Goal: Find contact information: Obtain details needed to contact an individual or organization

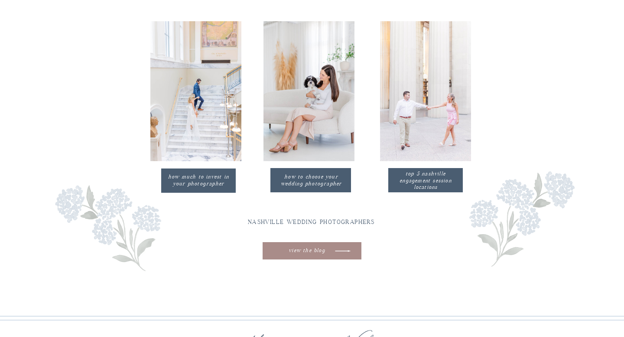
scroll to position [1423, 0]
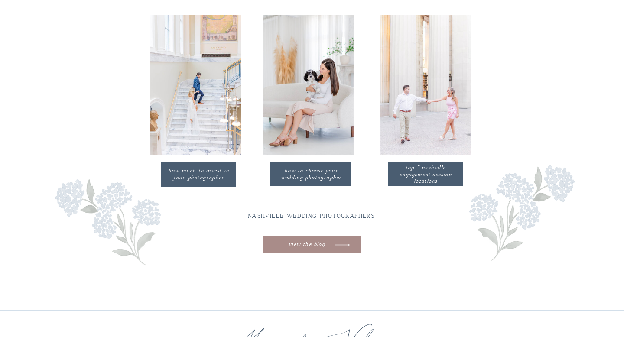
click at [202, 176] on p "how much to invest in your photographer" at bounding box center [198, 175] width 67 height 14
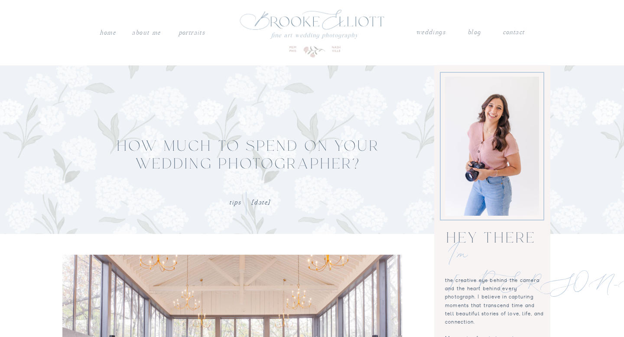
click at [512, 27] on nav "contact" at bounding box center [513, 31] width 23 height 9
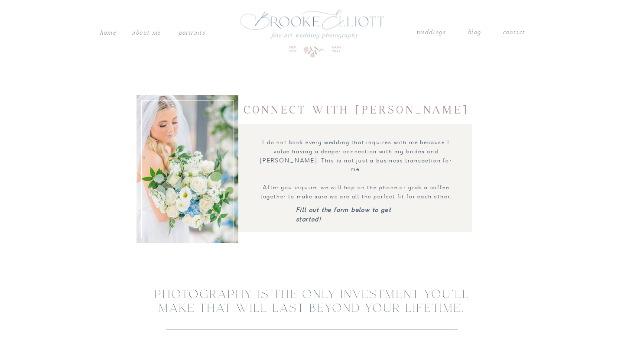
click at [429, 36] on nav "weddings" at bounding box center [431, 32] width 30 height 11
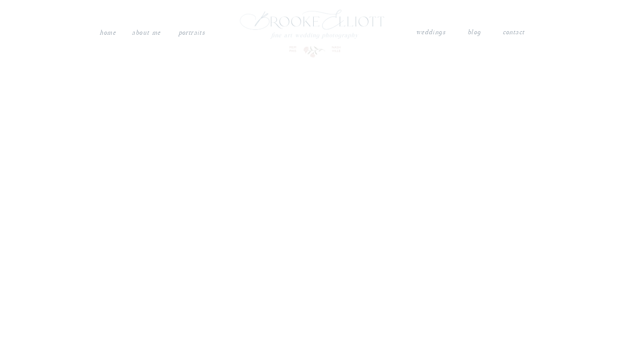
click at [429, 34] on nav "weddings" at bounding box center [431, 32] width 30 height 11
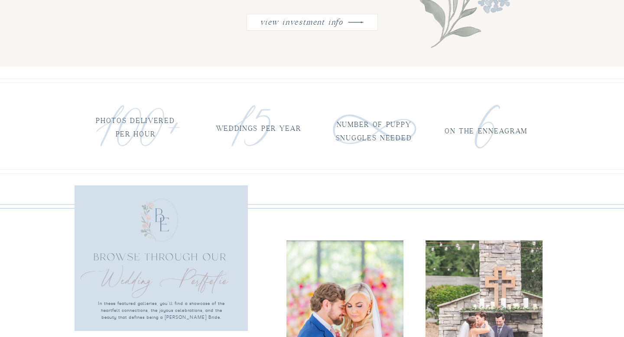
scroll to position [832, 0]
